Goal: Information Seeking & Learning: Learn about a topic

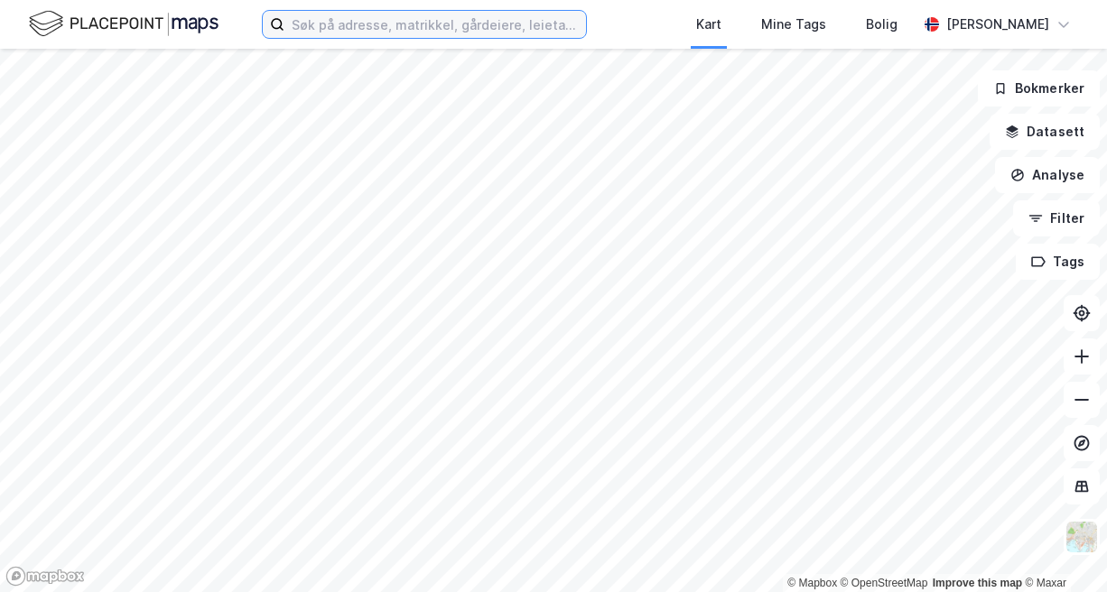
click at [364, 37] on input at bounding box center [434, 24] width 301 height 27
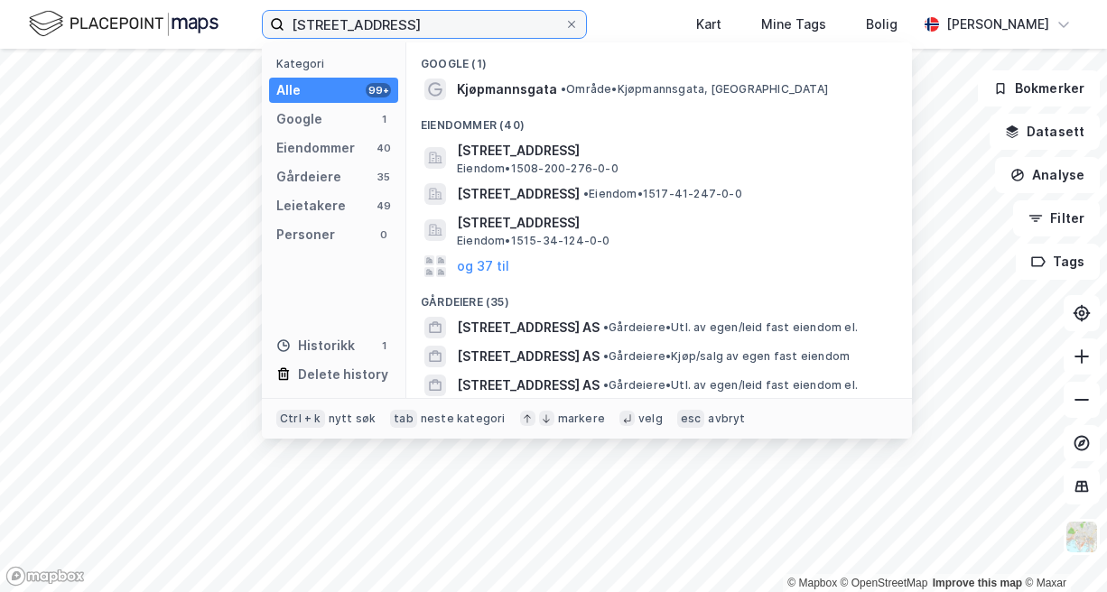
type input "[STREET_ADDRESS]"
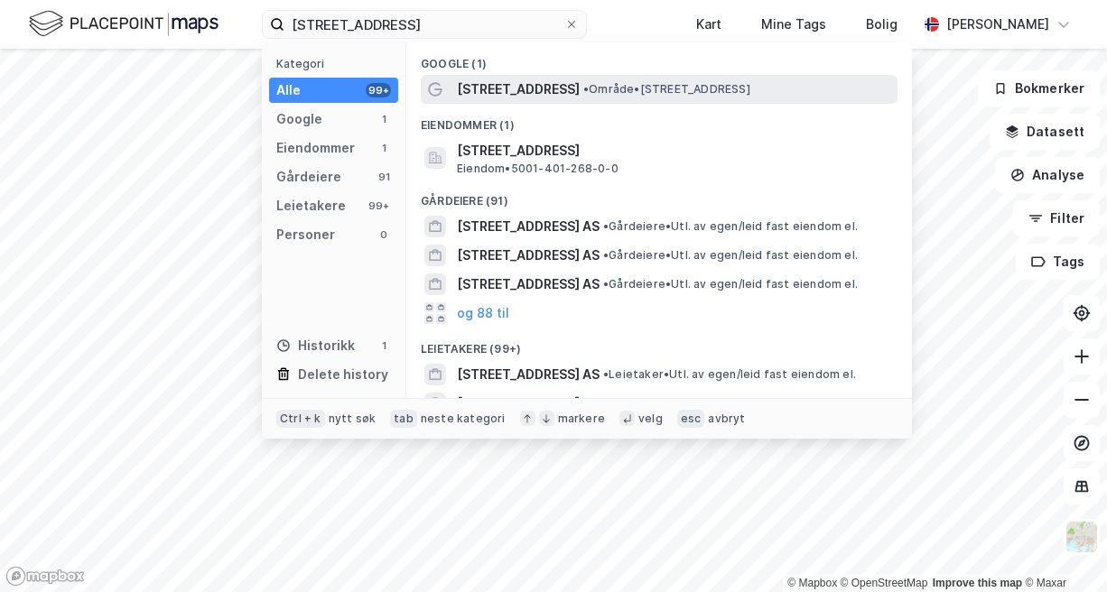
click at [503, 100] on div "[STREET_ADDRESS] • Område • [STREET_ADDRESS]" at bounding box center [659, 89] width 477 height 29
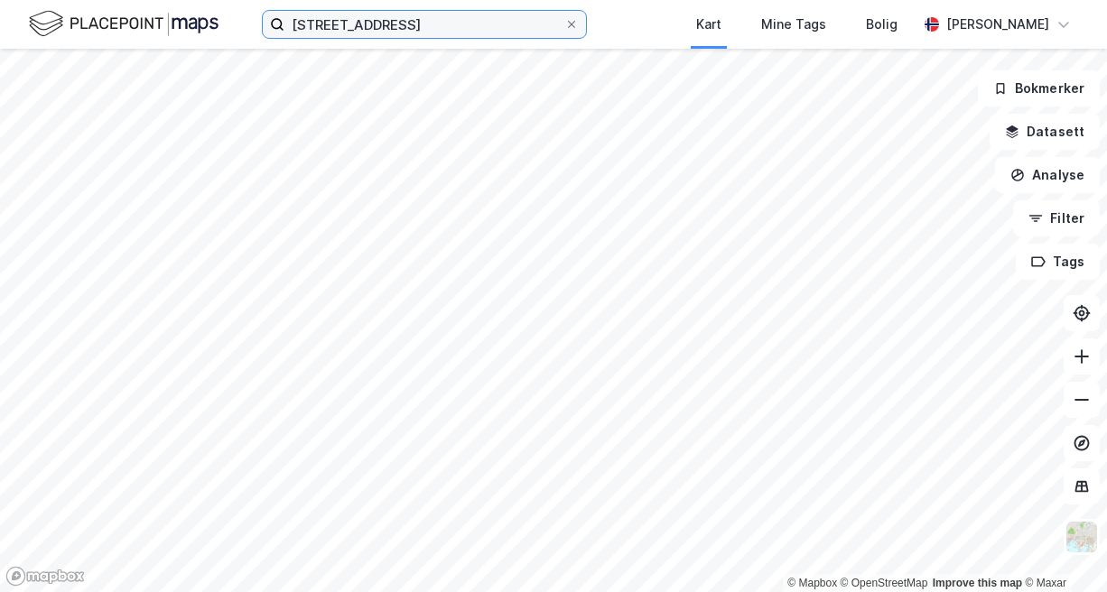
click at [511, 30] on input "[STREET_ADDRESS]" at bounding box center [424, 24] width 280 height 27
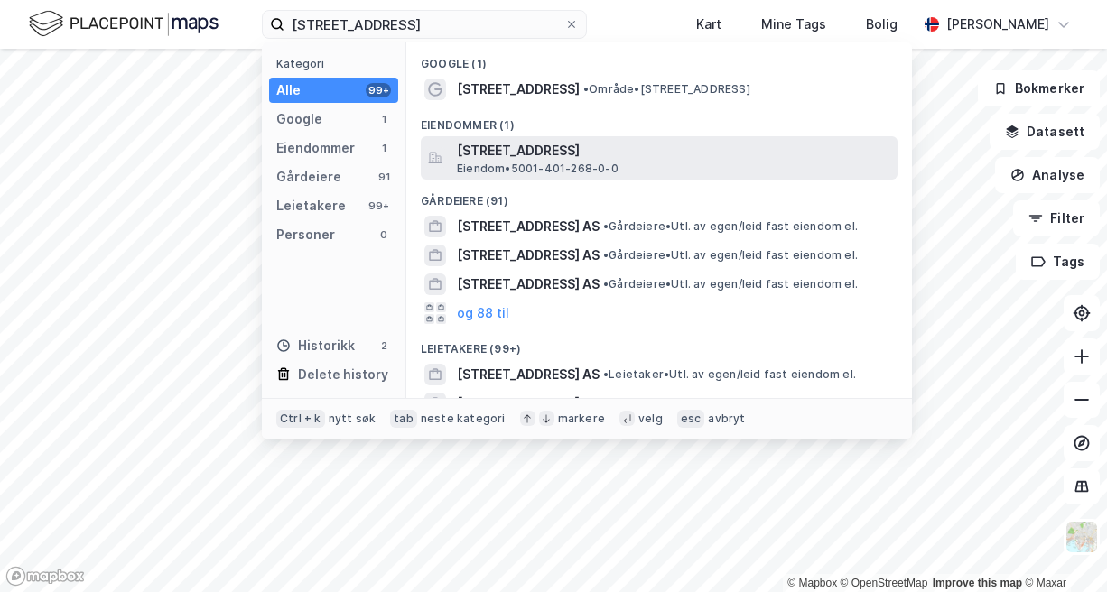
click at [573, 144] on span "[STREET_ADDRESS]" at bounding box center [673, 151] width 433 height 22
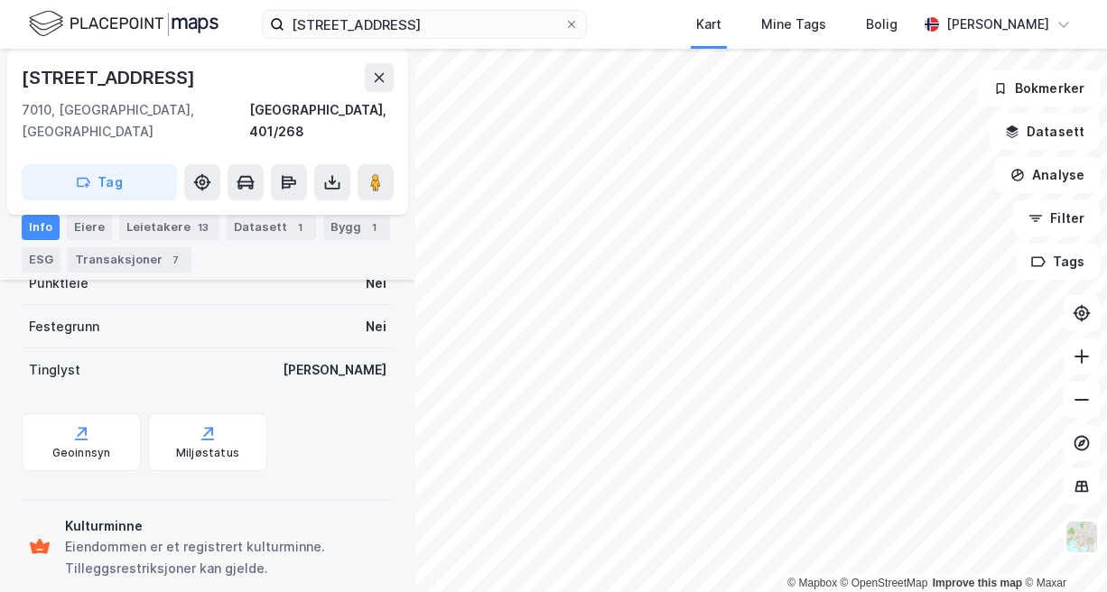
scroll to position [485, 0]
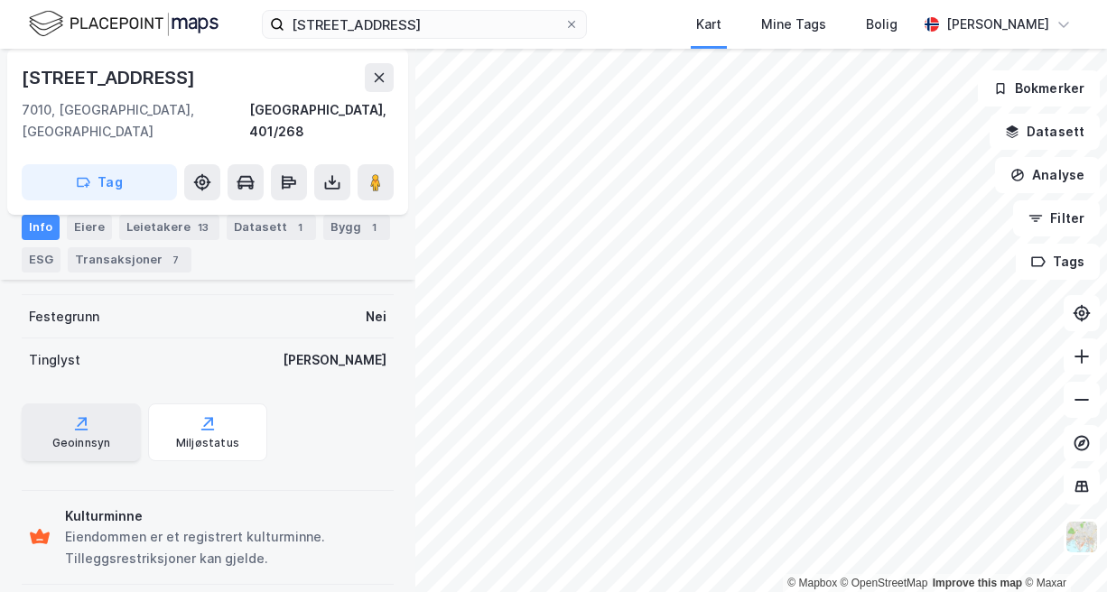
click at [84, 417] on icon at bounding box center [83, 421] width 8 height 8
click at [329, 228] on div "Bygg 1" at bounding box center [356, 227] width 67 height 25
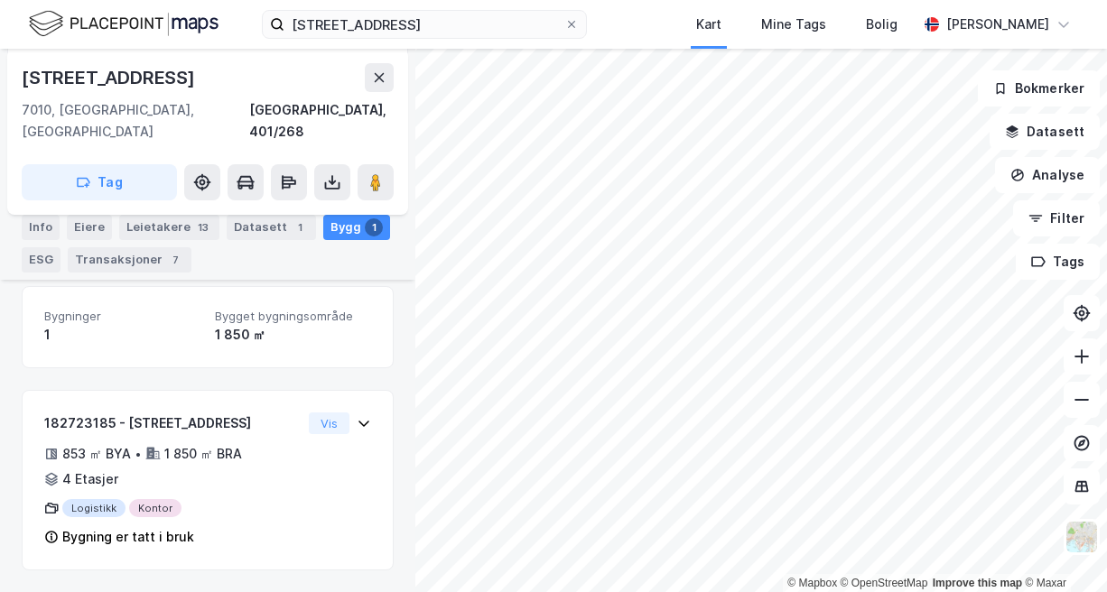
scroll to position [212, 0]
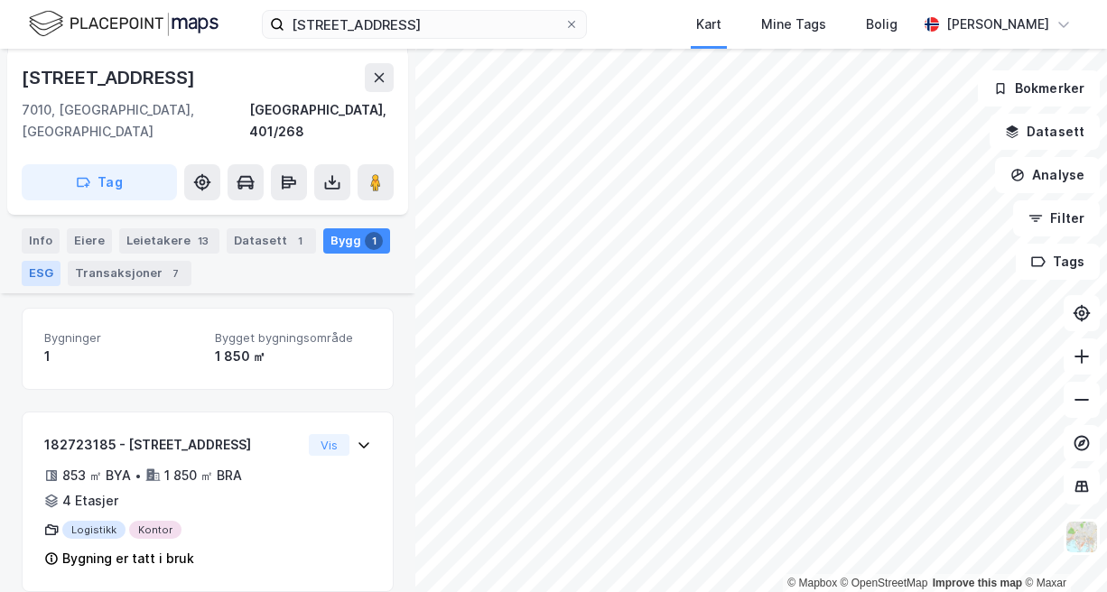
click at [36, 262] on div "ESG" at bounding box center [41, 273] width 39 height 25
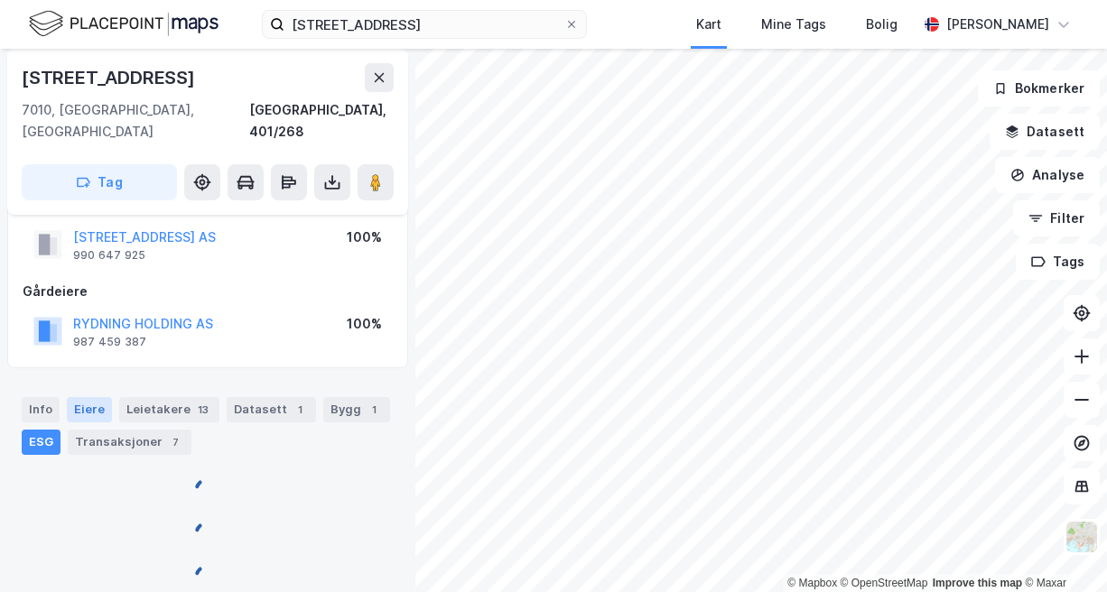
scroll to position [485, 0]
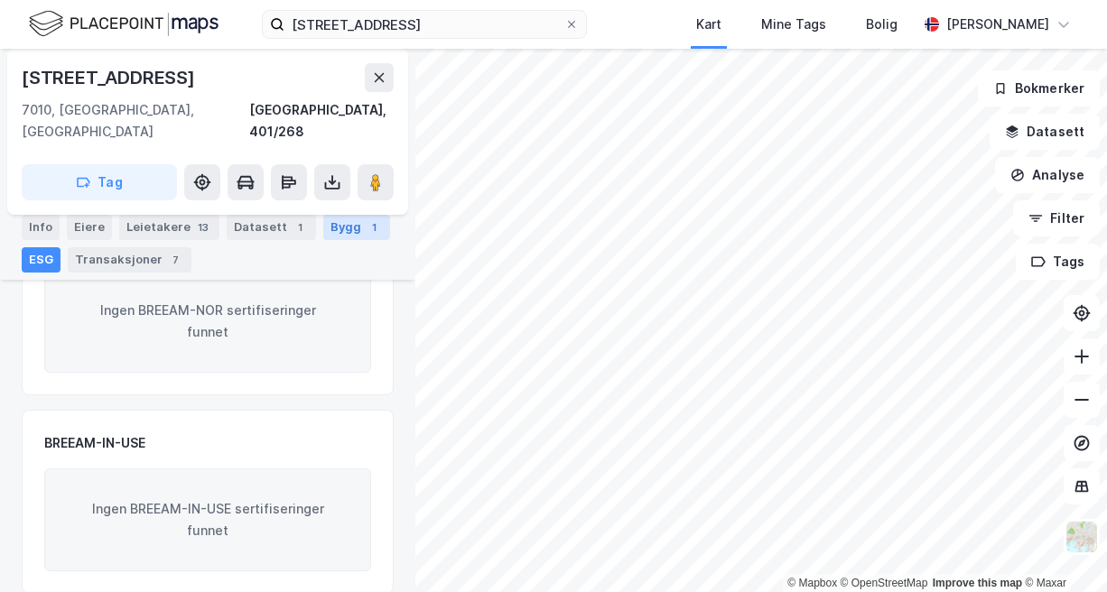
click at [365, 228] on div "1" at bounding box center [374, 227] width 18 height 18
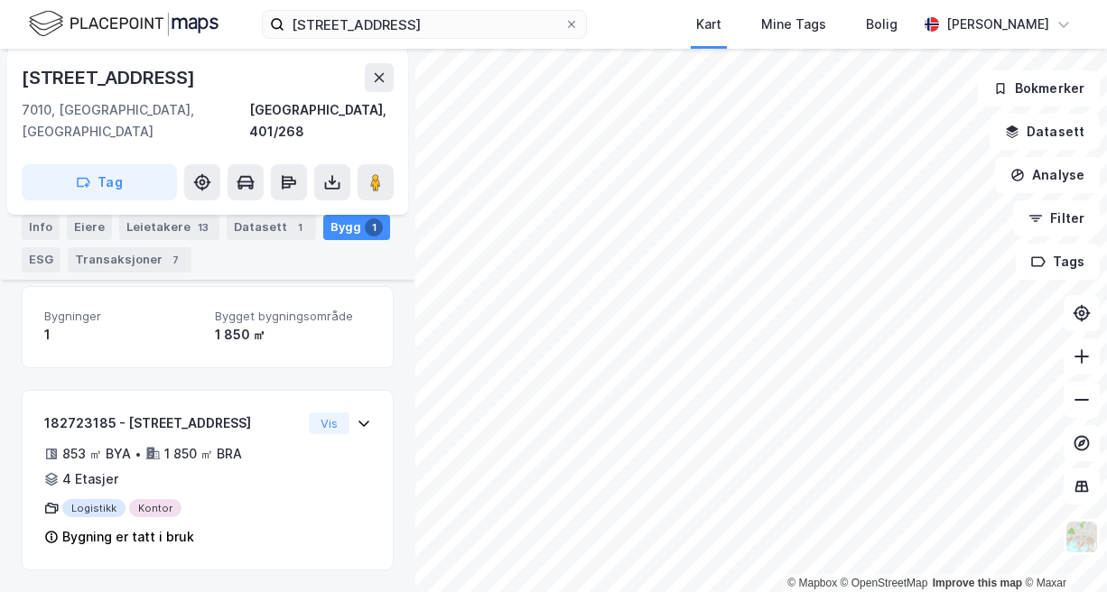
scroll to position [212, 0]
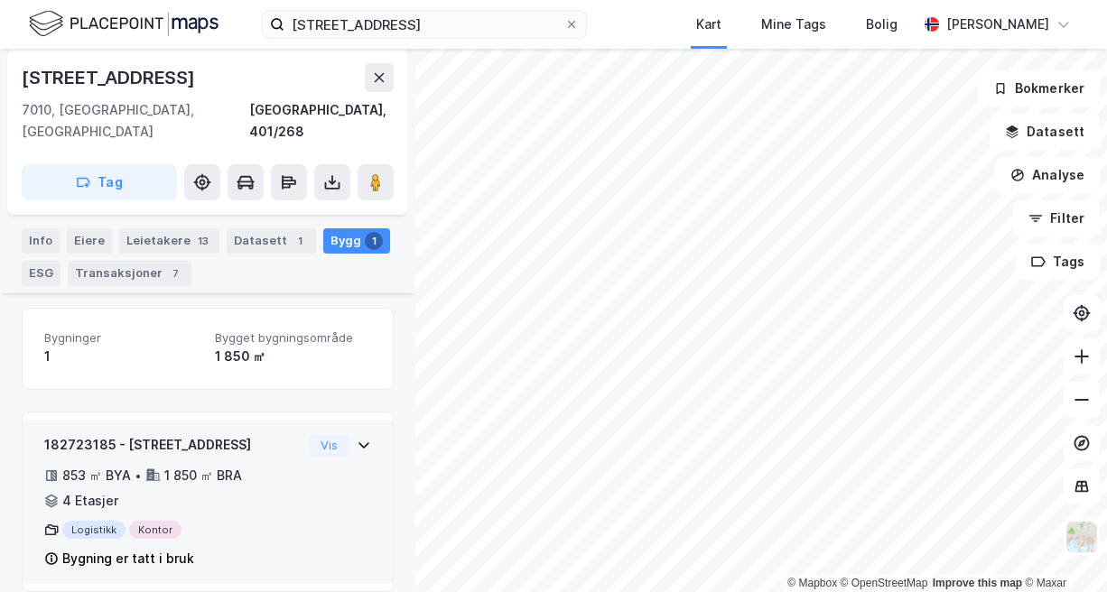
click at [357, 438] on icon at bounding box center [364, 445] width 14 height 14
